Goal: Task Accomplishment & Management: Complete application form

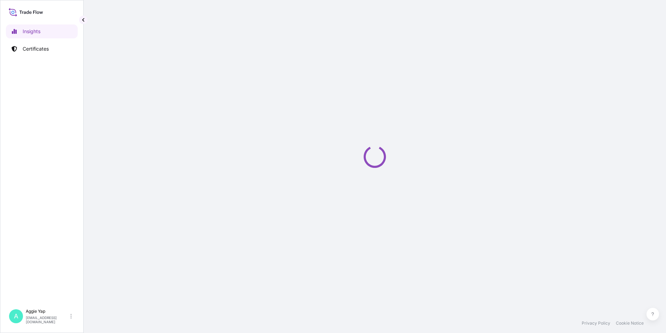
select select "2025"
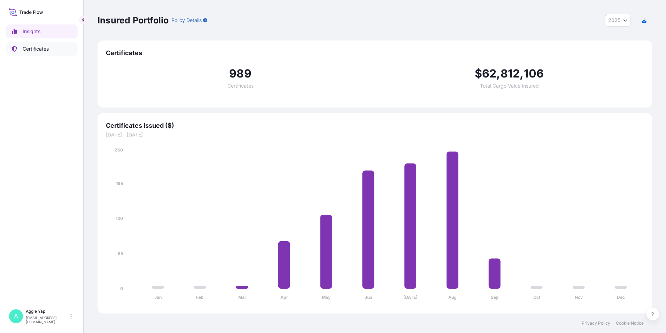
click at [52, 47] on link "Certificates" at bounding box center [42, 49] width 72 height 14
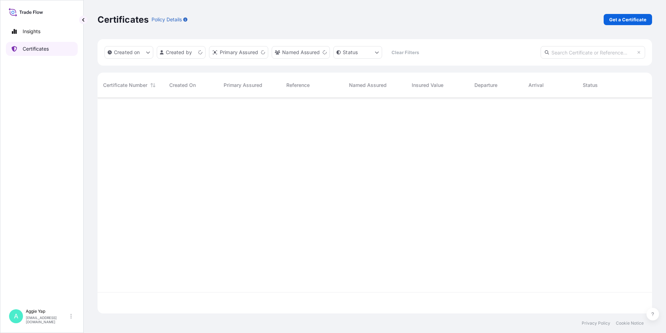
scroll to position [214, 550]
click at [621, 22] on p "Get a Certificate" at bounding box center [628, 19] width 37 height 7
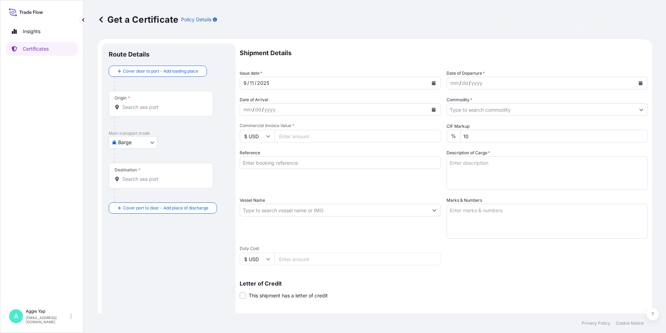
click at [151, 143] on body "Insights Certificates A Aggie Yap sg.lubrizolbdp@bdpint.com Get a Certificate P…" at bounding box center [333, 166] width 666 height 333
click at [146, 195] on span "Ocean Vessel" at bounding box center [137, 197] width 31 height 7
select select "Ocean Vessel"
click at [160, 109] on input "Origin *" at bounding box center [163, 109] width 82 height 7
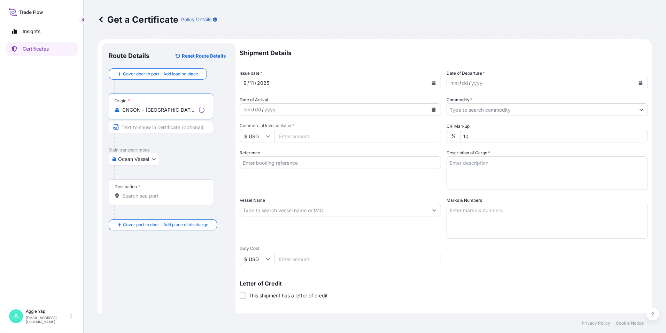
type input "CNGON - Gaolan, China"
click at [156, 195] on input "Destination *" at bounding box center [163, 195] width 82 height 7
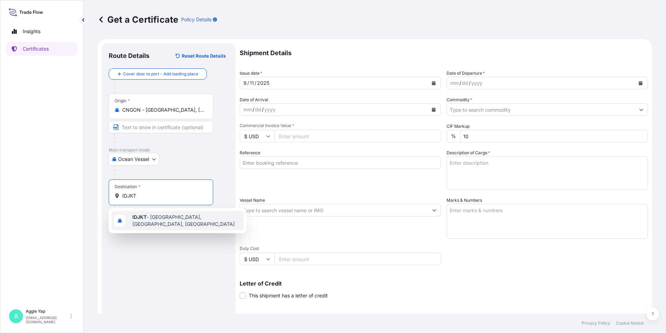
click at [156, 213] on div "IDJKT - Jakarta, Java, Indonesia" at bounding box center [178, 221] width 132 height 20
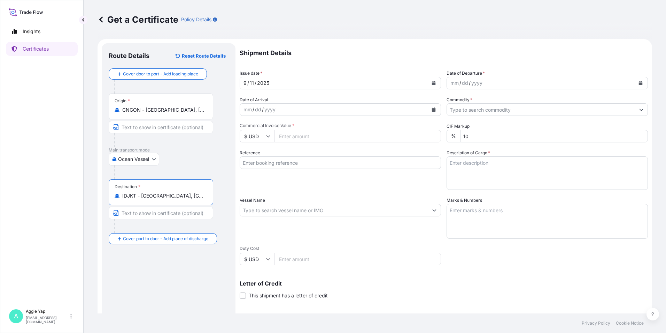
type input "IDJKT - Jakarta, Java, Indonesia"
click at [435, 83] on button "Calendar" at bounding box center [433, 82] width 11 height 11
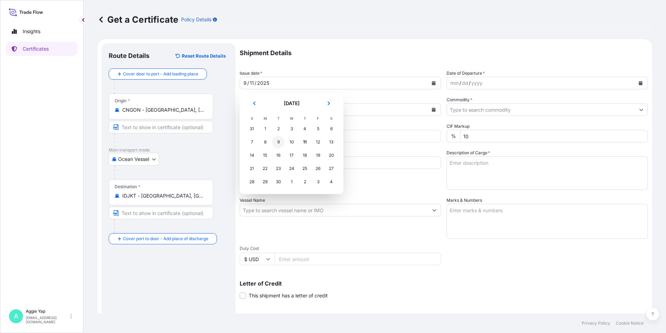
click at [278, 143] on div "9" at bounding box center [278, 142] width 13 height 13
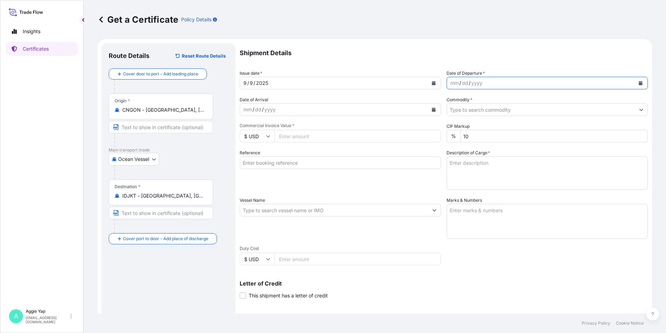
click at [639, 84] on button "Calendar" at bounding box center [640, 82] width 11 height 11
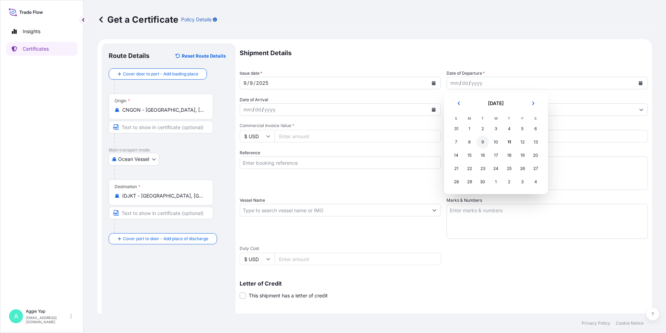
click at [483, 142] on div "9" at bounding box center [483, 142] width 13 height 13
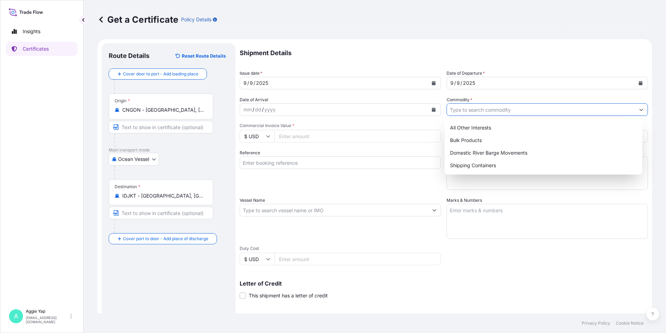
click at [472, 108] on input "Commodity *" at bounding box center [541, 109] width 188 height 13
click at [488, 132] on div "All Other Interests" at bounding box center [544, 127] width 193 height 13
type input "All Other Interests"
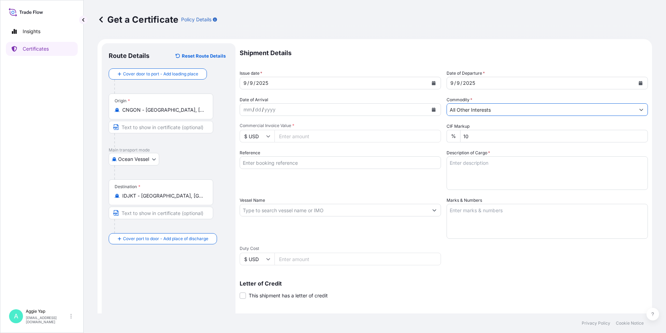
click at [368, 137] on input "Commercial Invoice Value *" at bounding box center [358, 136] width 167 height 13
type input "75001.36"
click at [296, 162] on input "Reference" at bounding box center [340, 162] width 201 height 13
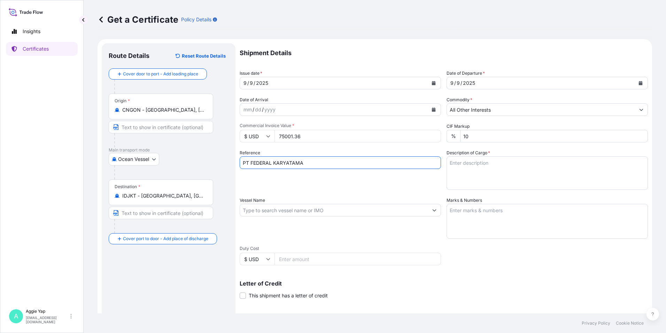
click at [258, 165] on input "PT FEDERAL KARYATAMA" at bounding box center [340, 162] width 201 height 13
click at [284, 162] on input "PT FEDERAL KARYATAMA" at bounding box center [340, 162] width 201 height 13
type input "PT FEDERAL KARYATAMA"
drag, startPoint x: 334, startPoint y: 196, endPoint x: 345, endPoint y: 193, distance: 11.1
click at [337, 195] on div "Shipment Details Issue date * 9 / 9 / 2025 Date of Departure * 9 / 9 / 2025 Dat…" at bounding box center [444, 209] width 409 height 332
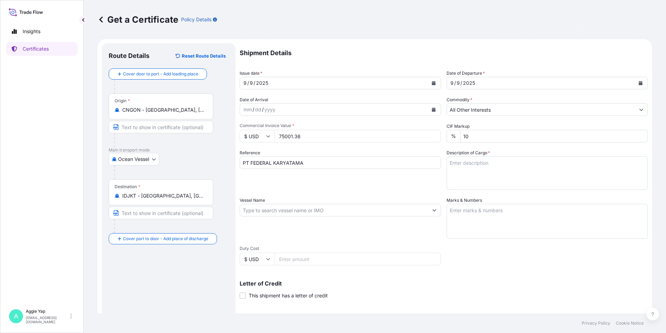
click at [286, 211] on input "Vessel Name" at bounding box center [334, 210] width 188 height 13
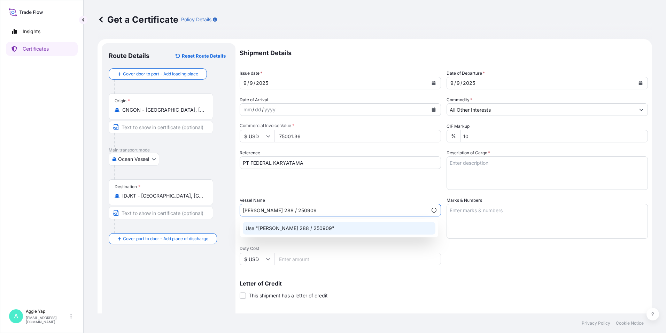
click at [374, 231] on div "Use "ZHEN YUAN 288 / 250909"" at bounding box center [339, 228] width 193 height 13
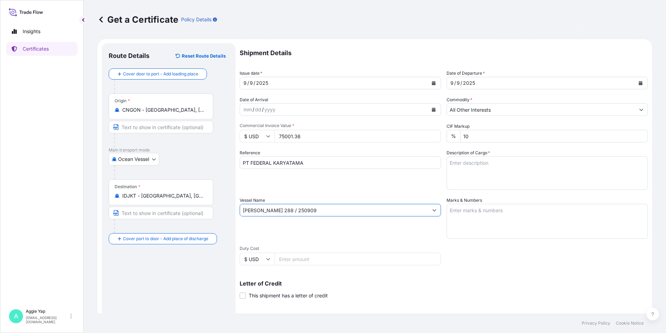
type input "ZHEN YUAN 288 / 250909"
click at [470, 217] on textarea "Marks & Numbers" at bounding box center [547, 221] width 201 height 35
type textarea "AS PER BILL OF LADING"
click at [483, 173] on textarea "Description of Cargo *" at bounding box center [547, 172] width 201 height 33
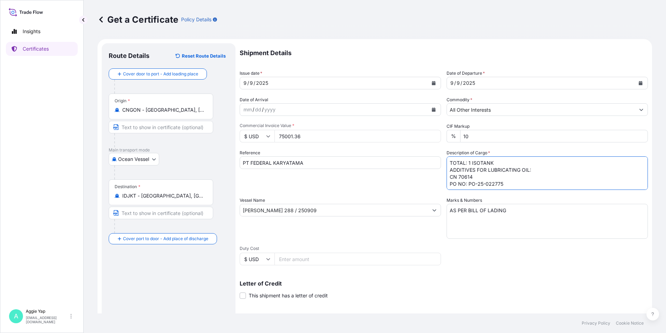
type textarea "TOTAL: 1 ISOTANK ADDITIVES FOR LUBRICATING OIL: CN 70614 PO NO: PO-25-022775"
click at [382, 186] on div "Reference PT FEDERAL KARYATAMA" at bounding box center [340, 169] width 201 height 40
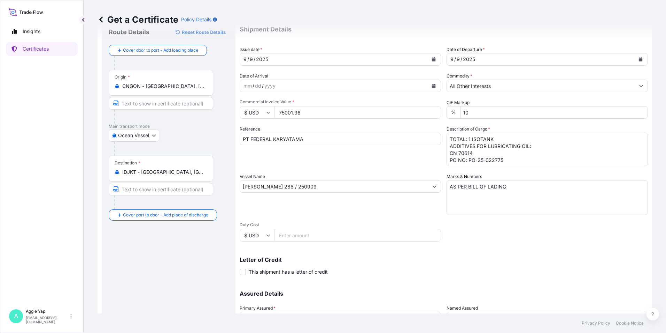
scroll to position [70, 0]
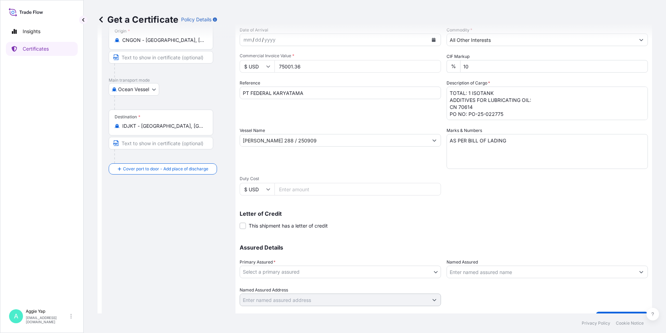
click at [287, 269] on body "Insights Certificates A Aggie Yap sg.lubrizolbdp@bdpint.com Get a Certificate P…" at bounding box center [333, 166] width 666 height 333
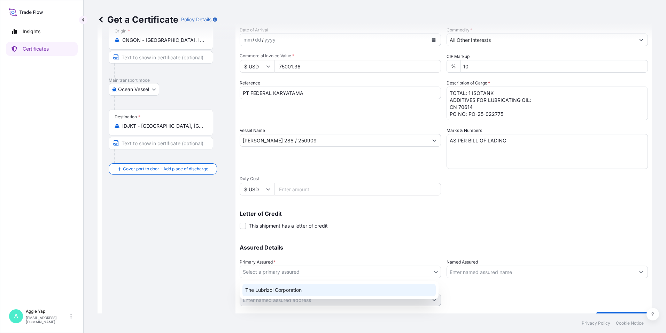
click at [271, 291] on div "The Lubrizol Corporation" at bounding box center [339, 289] width 193 height 13
select select "31566"
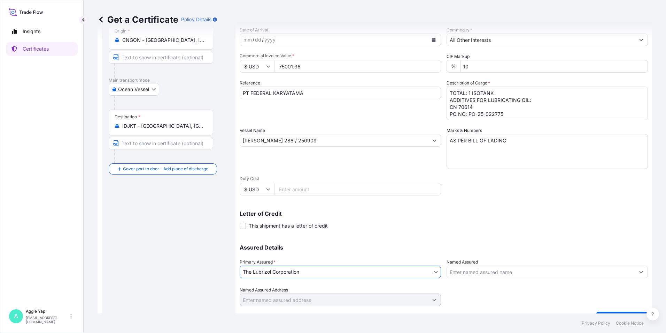
click at [456, 267] on input "Named Assured" at bounding box center [541, 271] width 188 height 13
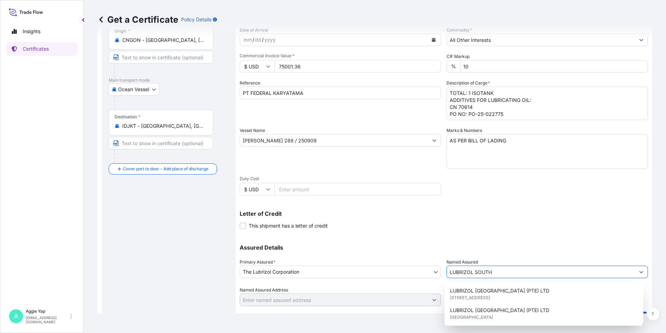
scroll to position [35, 0]
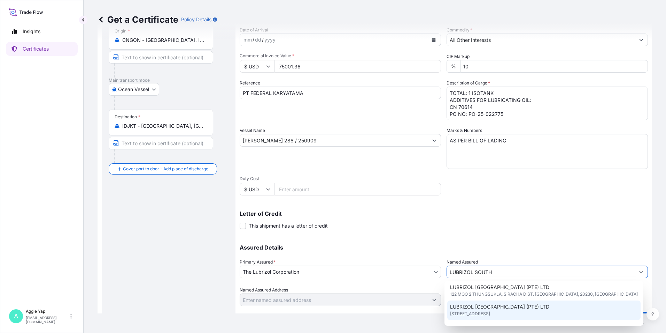
click at [538, 307] on span "LUBRIZOL SOUTHEAST ASIA (PTE) LTD" at bounding box center [499, 306] width 99 height 7
type input "LUBRIZOL SOUTHEAST ASIA (PTE) LTD"
type input "44 TANJONG PENJURU, SINGAPORE 609032"
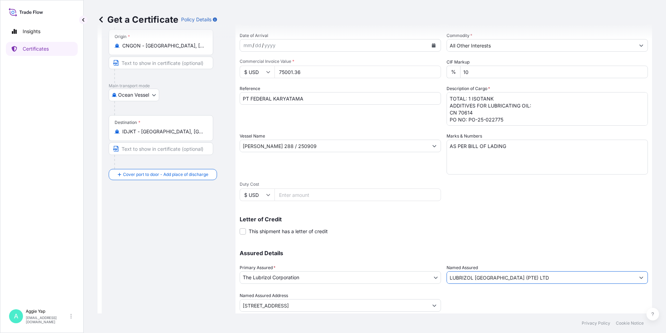
scroll to position [86, 0]
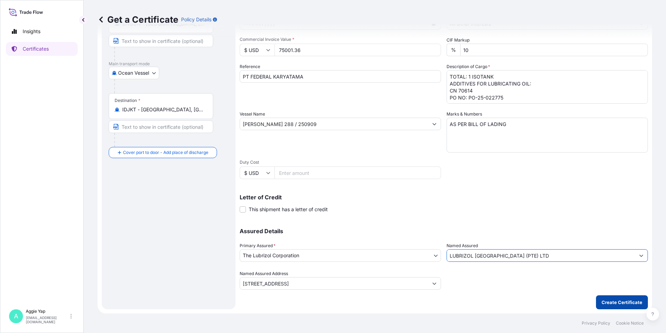
type input "LUBRIZOL SOUTHEAST ASIA (PTE) LTD"
click at [618, 299] on p "Create Certificate" at bounding box center [622, 301] width 41 height 7
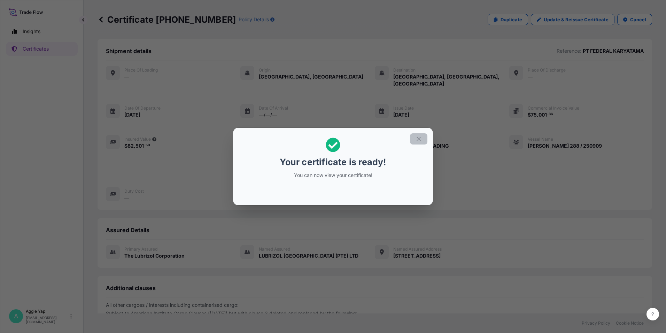
click at [421, 138] on icon "button" at bounding box center [419, 139] width 6 height 6
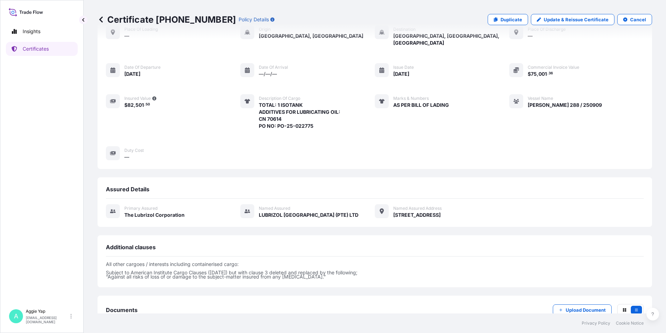
scroll to position [81, 0]
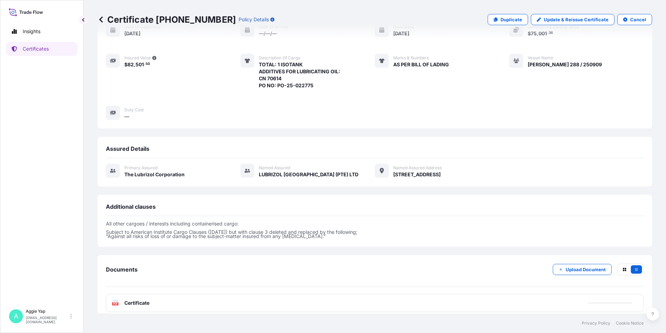
click at [152, 293] on div "PDF Certificate" at bounding box center [375, 302] width 538 height 18
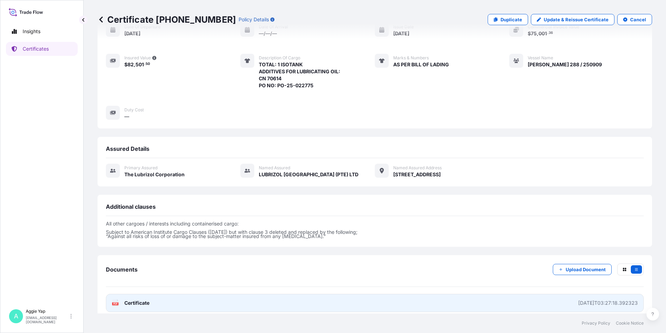
click at [361, 299] on link "PDF Certificate 2025-09-11T03:27:18.392323" at bounding box center [375, 302] width 538 height 18
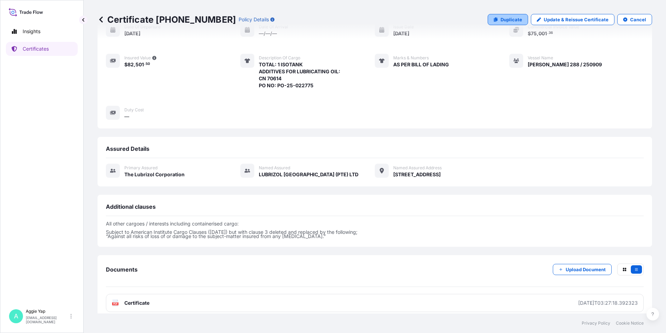
click at [508, 23] on link "Duplicate" at bounding box center [508, 19] width 40 height 11
select select "Ocean Vessel"
select select "31566"
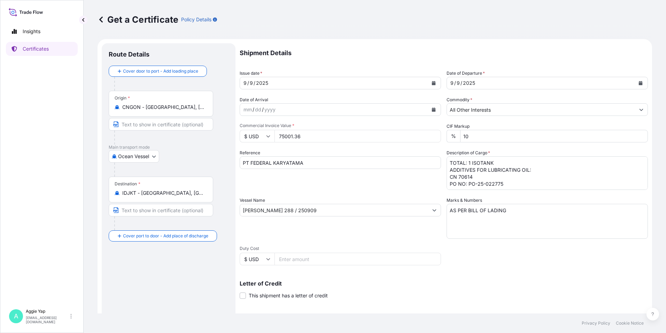
drag, startPoint x: 304, startPoint y: 138, endPoint x: 228, endPoint y: 135, distance: 75.3
click at [225, 133] on form "Route Details Cover door to port - Add loading place Place of loading Road / In…" at bounding box center [375, 219] width 555 height 360
type input "74777.92"
click at [502, 182] on textarea "TOTAL: 1 ISOTANK ADDITIVES FOR LUBRICATING OIL: CN 70614 PO NO: PO-25-022775" at bounding box center [547, 172] width 201 height 33
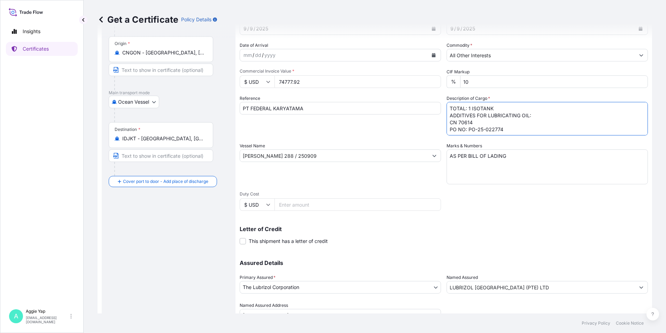
scroll to position [86, 0]
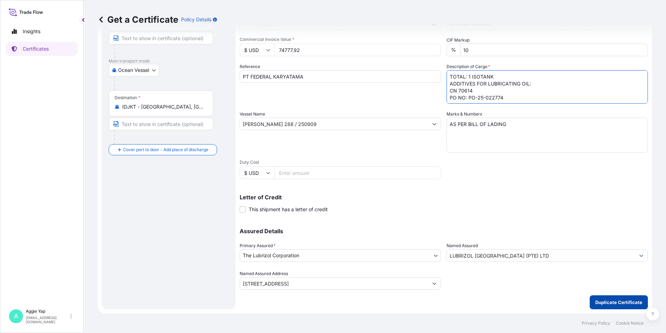
type textarea "TOTAL: 1 ISOTANK ADDITIVES FOR LUBRICATING OIL: CN 70614 PO NO: PO-25-022774"
click at [600, 304] on p "Duplicate Certificate" at bounding box center [619, 301] width 47 height 7
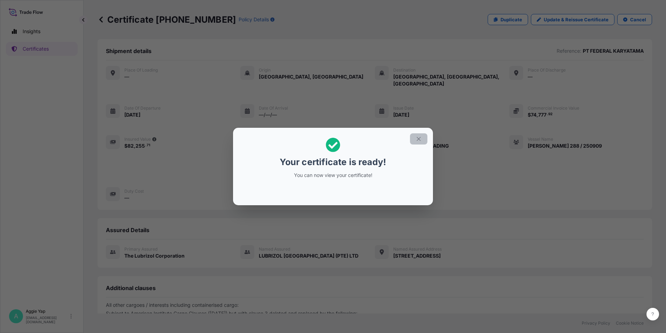
click at [421, 138] on icon "button" at bounding box center [419, 139] width 6 height 6
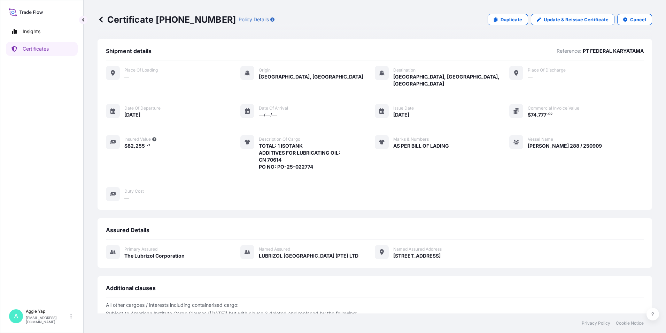
scroll to position [81, 0]
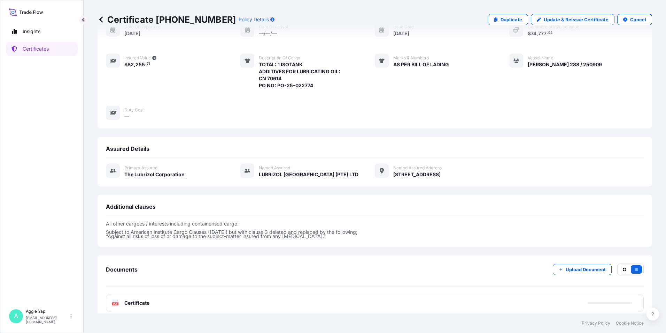
click at [211, 293] on div "PDF Certificate" at bounding box center [375, 302] width 538 height 18
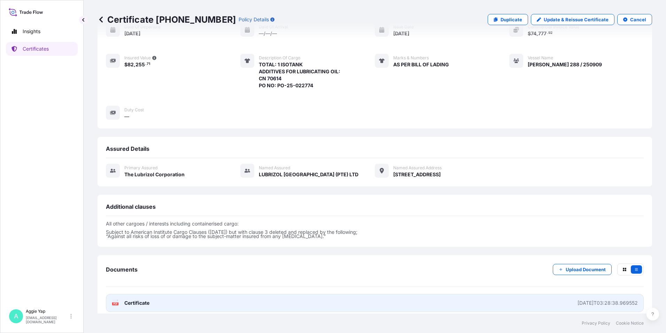
click at [213, 293] on link "PDF Certificate 2025-09-11T03:28:38.969552" at bounding box center [375, 302] width 538 height 18
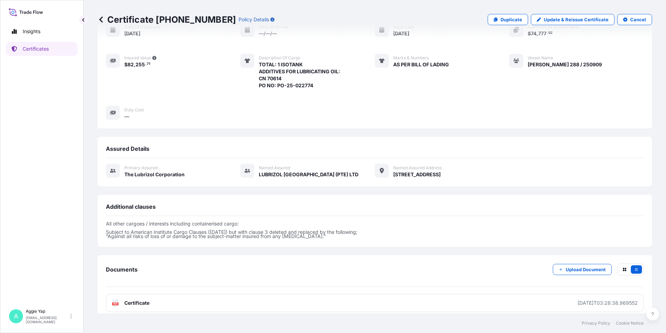
click at [543, 92] on div "Place of Loading — Origin Gaolan, China Destination Jakarta, Java, Indonesia Pl…" at bounding box center [375, 52] width 538 height 135
